Goal: Information Seeking & Learning: Learn about a topic

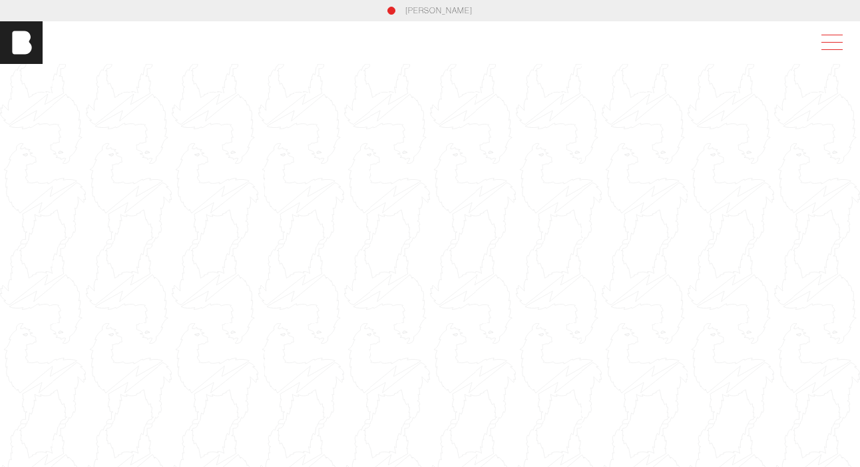
click at [832, 42] on span at bounding box center [831, 42] width 21 height 1
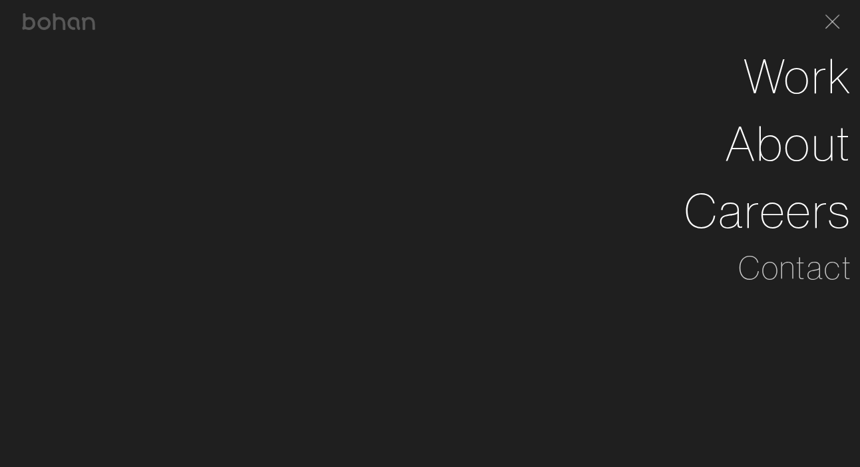
scroll to position [77, 0]
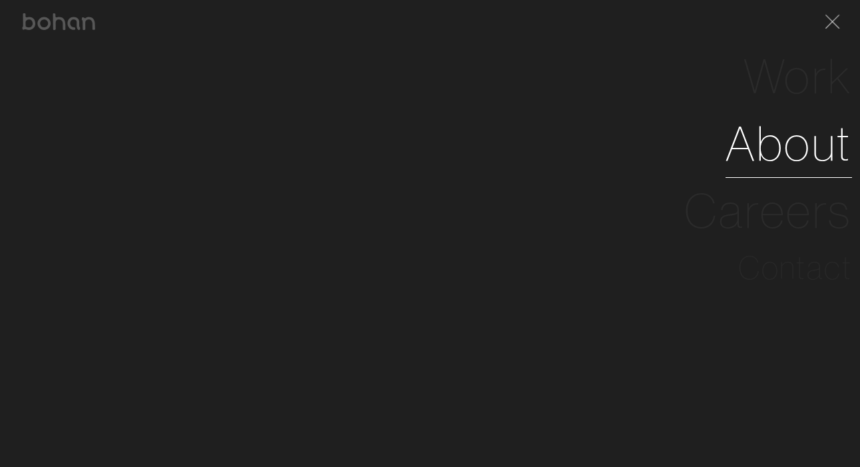
click at [786, 140] on link "About" at bounding box center [789, 143] width 126 height 67
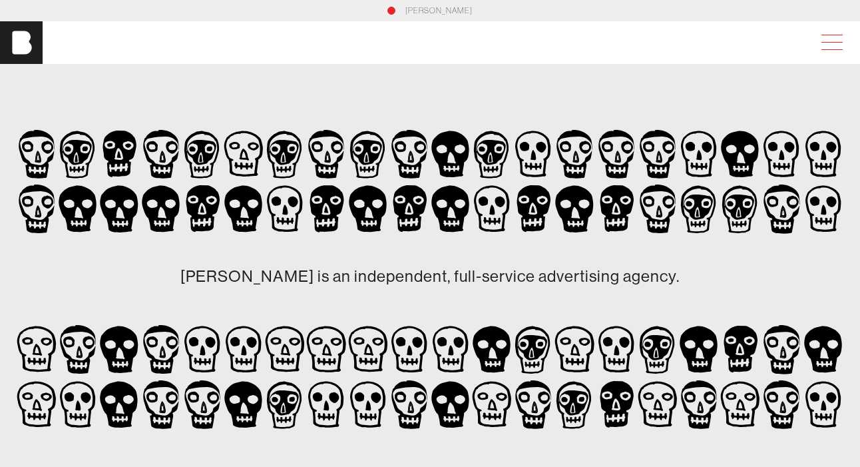
click at [831, 45] on span at bounding box center [829, 43] width 31 height 24
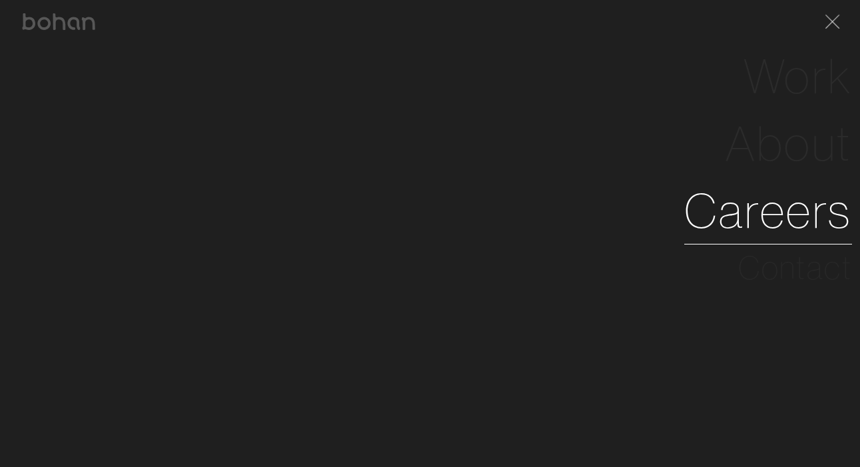
click at [788, 217] on link "Careers" at bounding box center [768, 210] width 168 height 67
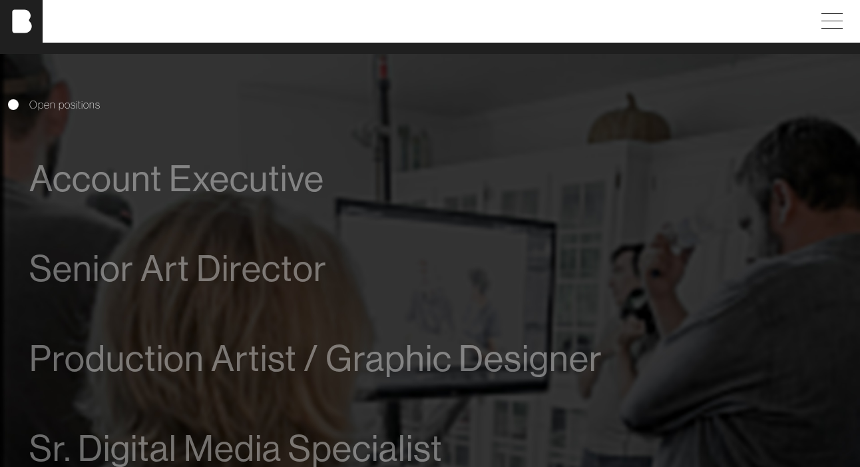
scroll to position [670, 0]
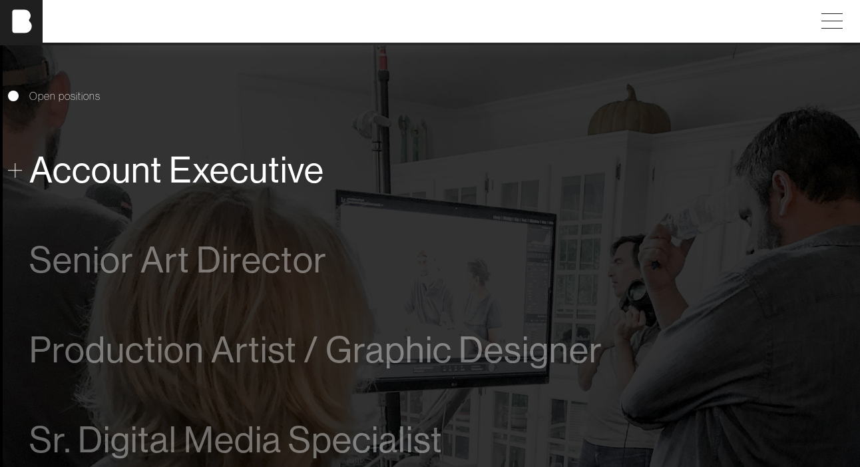
click at [308, 153] on span "Account Executive" at bounding box center [176, 170] width 295 height 41
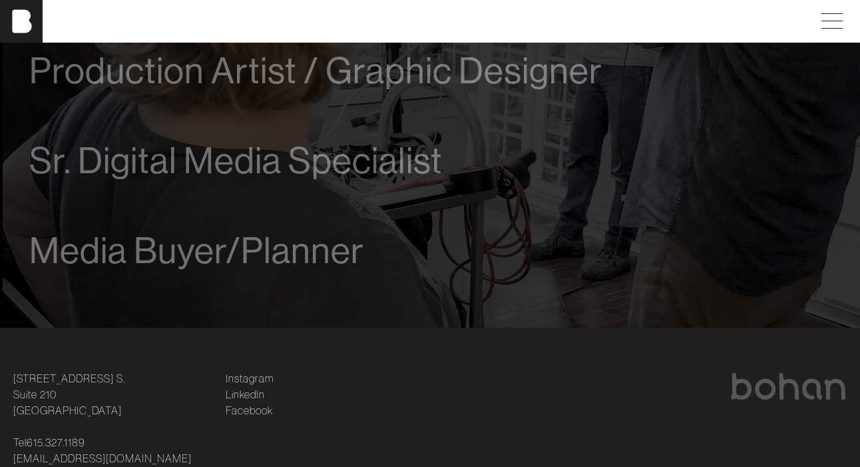
scroll to position [1059, 0]
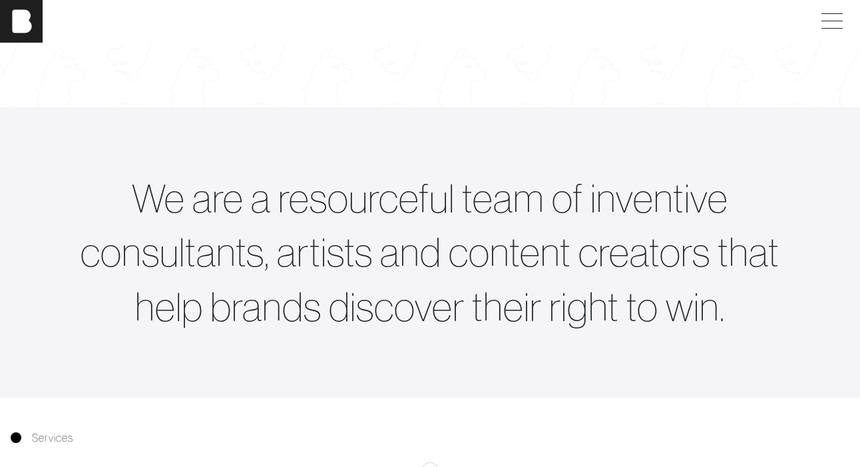
scroll to position [442, 0]
